Goal: Transaction & Acquisition: Purchase product/service

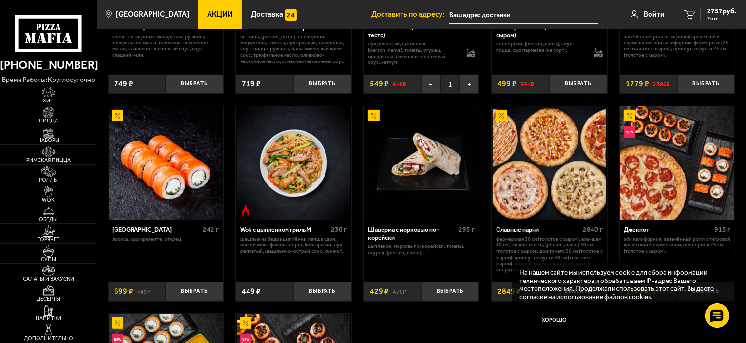
scroll to position [341, 0]
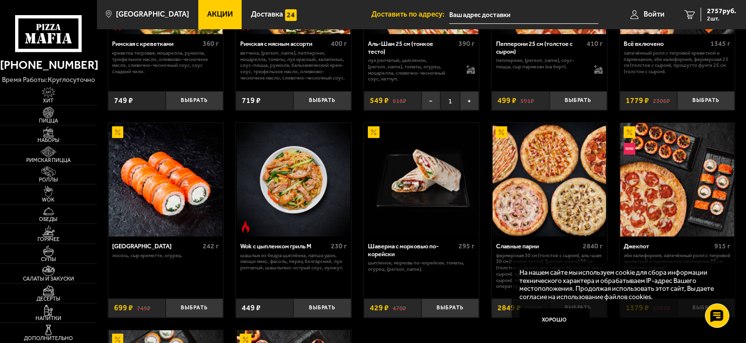
click at [155, 245] on div "[GEOGRAPHIC_DATA]" at bounding box center [156, 245] width 88 height 7
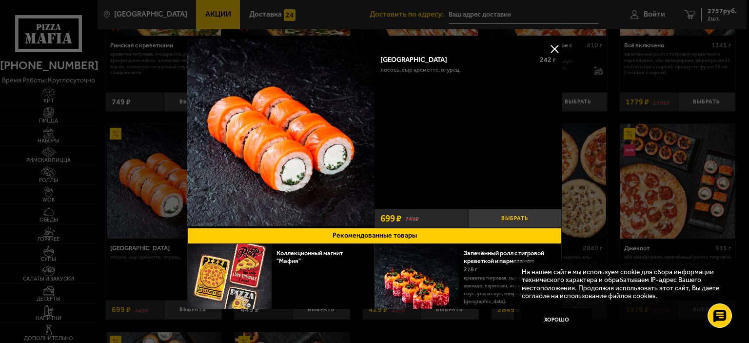
click at [504, 213] on button "Выбрать" at bounding box center [515, 218] width 94 height 19
click at [552, 48] on button at bounding box center [554, 48] width 15 height 15
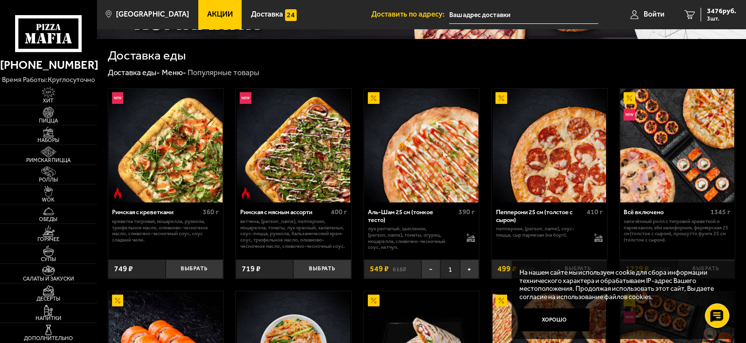
scroll to position [195, 0]
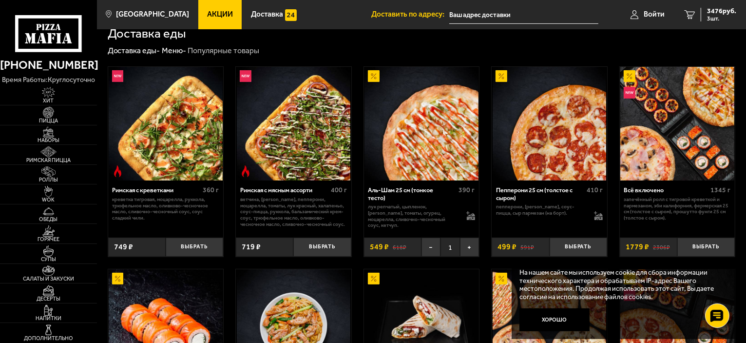
click at [437, 150] on img at bounding box center [422, 124] width 114 height 114
click at [443, 154] on img at bounding box center [422, 124] width 114 height 114
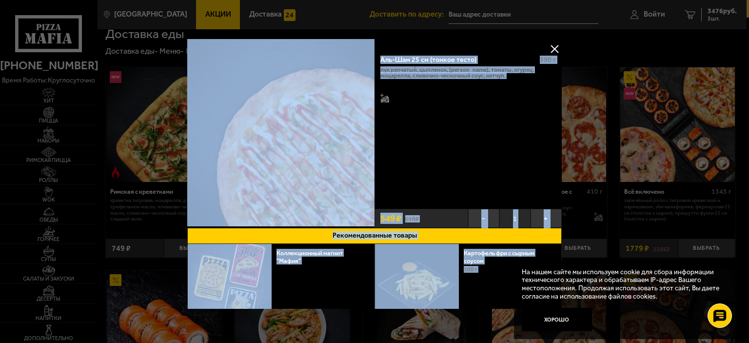
click at [553, 48] on button at bounding box center [554, 48] width 15 height 15
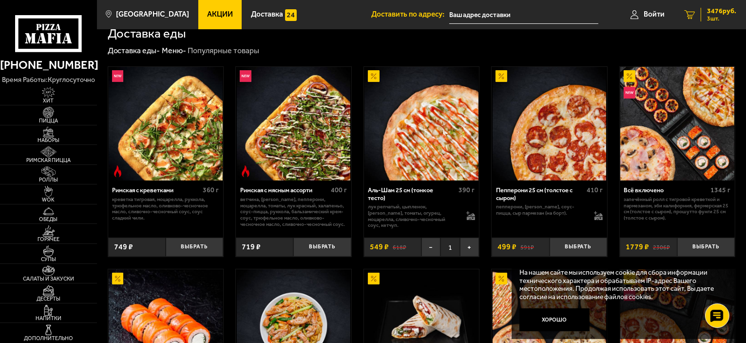
click at [714, 16] on span "3 шт." at bounding box center [721, 19] width 29 height 6
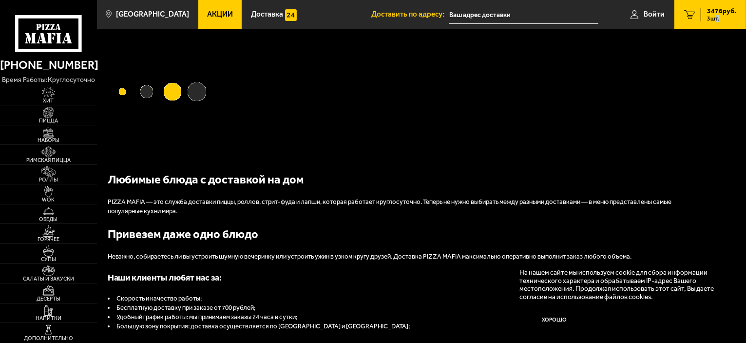
click at [714, 16] on span "3 шт." at bounding box center [721, 19] width 29 height 6
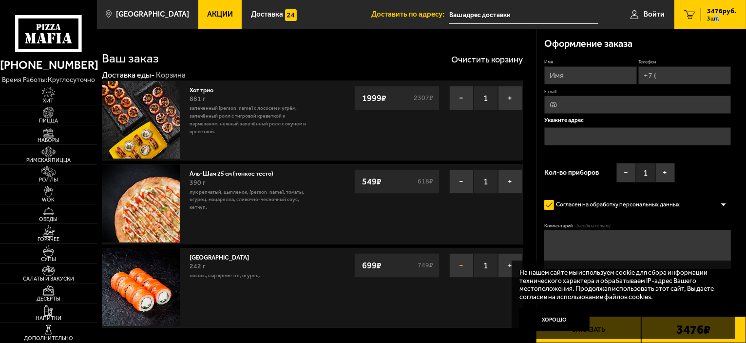
click at [462, 264] on button "−" at bounding box center [461, 265] width 24 height 24
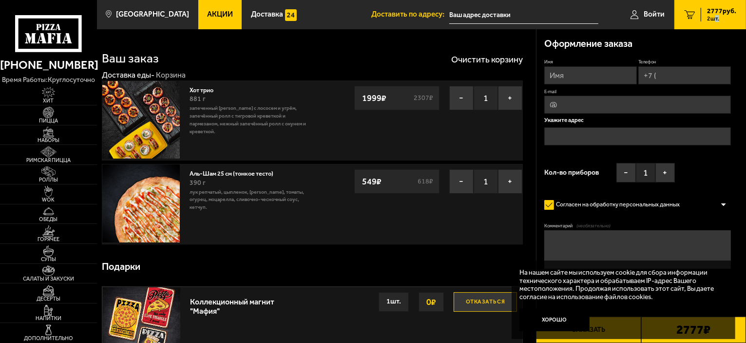
click at [484, 302] on button "Отказаться" at bounding box center [485, 301] width 63 height 19
click at [397, 208] on div "Аль-Шам 25 см (тонкое тесто) 390 г лук репчатый, цыпленок, салат айсберг, томат…" at bounding box center [312, 204] width 421 height 80
